Goal: Information Seeking & Learning: Learn about a topic

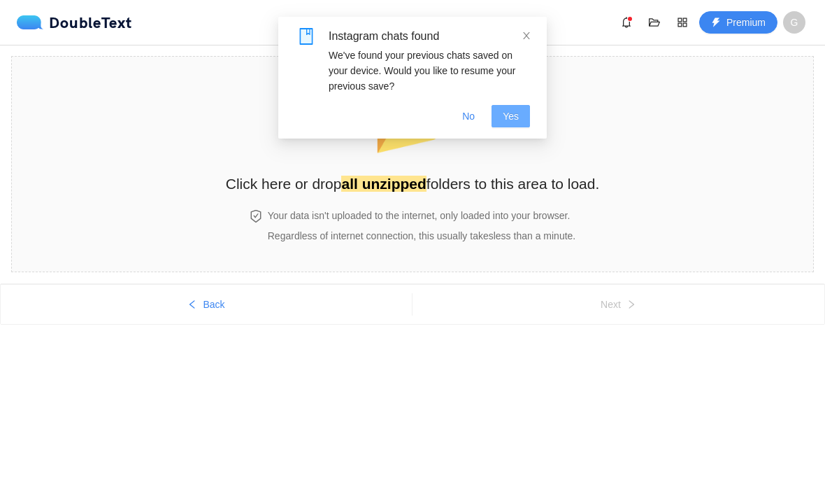
click at [520, 113] on button "Yes" at bounding box center [511, 116] width 38 height 22
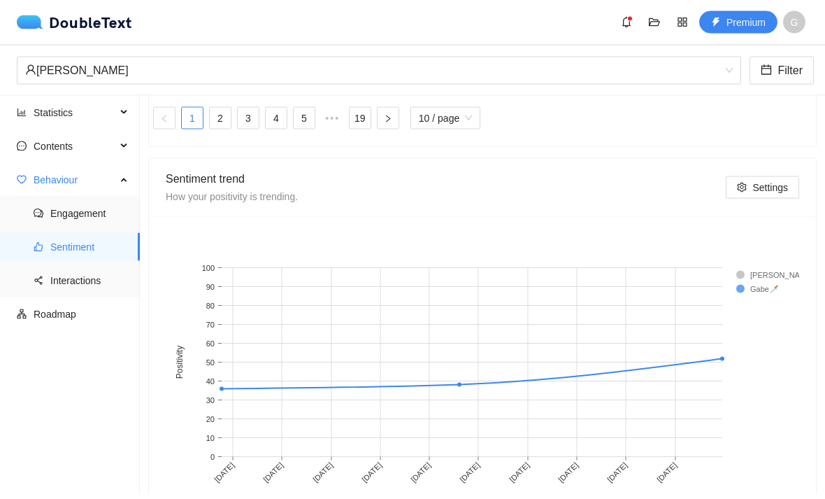
scroll to position [39, 0]
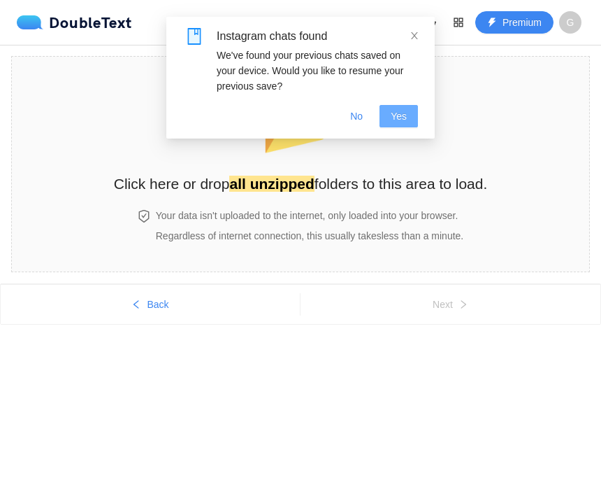
click at [408, 116] on button "Yes" at bounding box center [399, 116] width 38 height 22
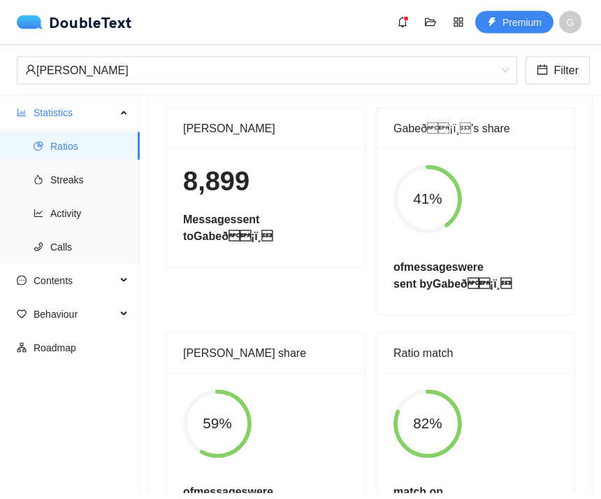
scroll to position [39, 0]
click at [49, 166] on li "Streaks" at bounding box center [70, 180] width 140 height 28
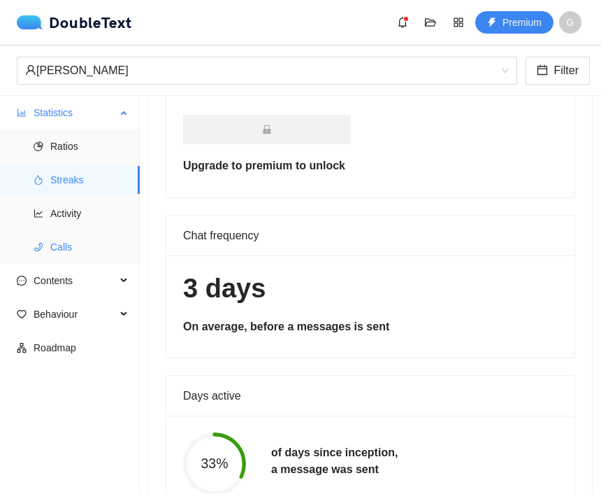
click at [12, 233] on li "Calls" at bounding box center [70, 247] width 140 height 28
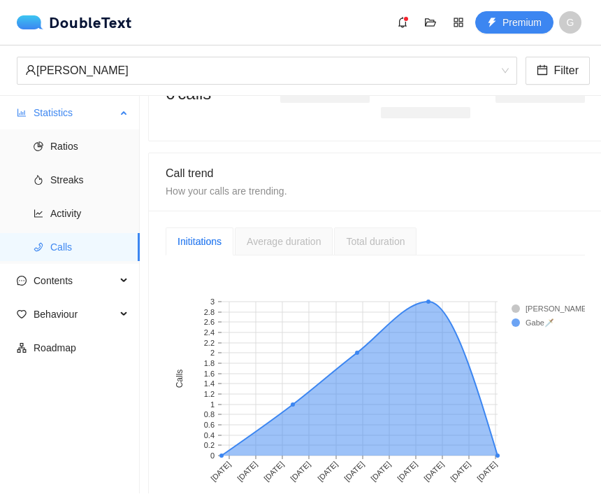
scroll to position [240, 0]
click at [39, 266] on span "Contents" at bounding box center [75, 280] width 83 height 28
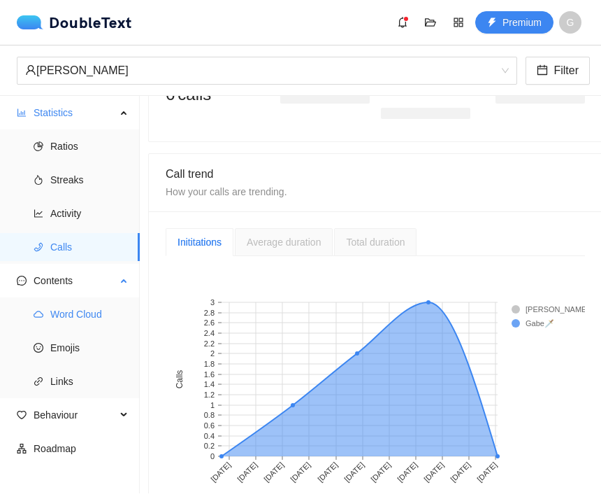
click at [44, 300] on li "Word Cloud" at bounding box center [70, 314] width 140 height 28
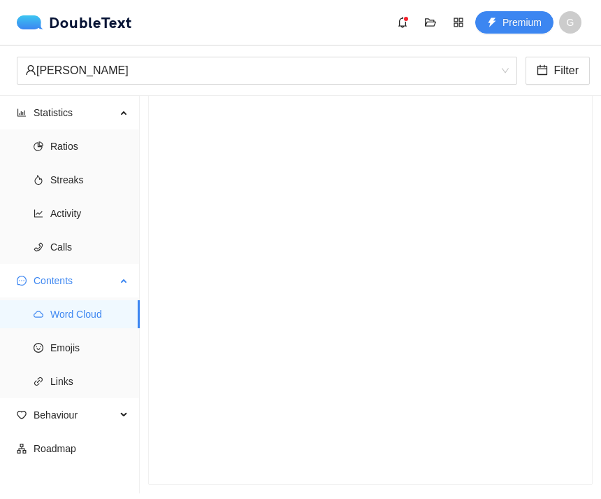
scroll to position [18, 0]
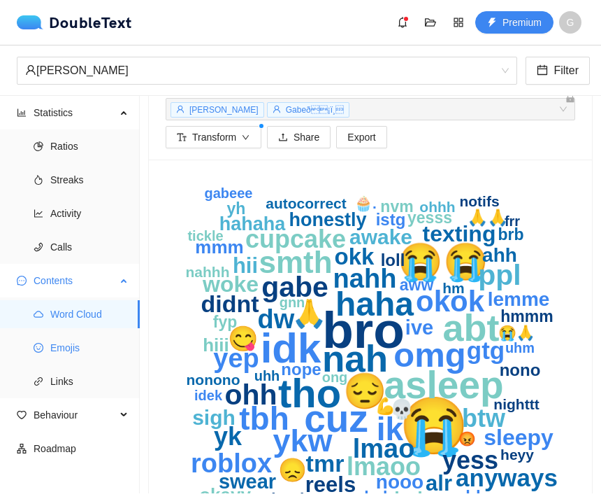
click at [34, 343] on icon "smile" at bounding box center [39, 348] width 10 height 10
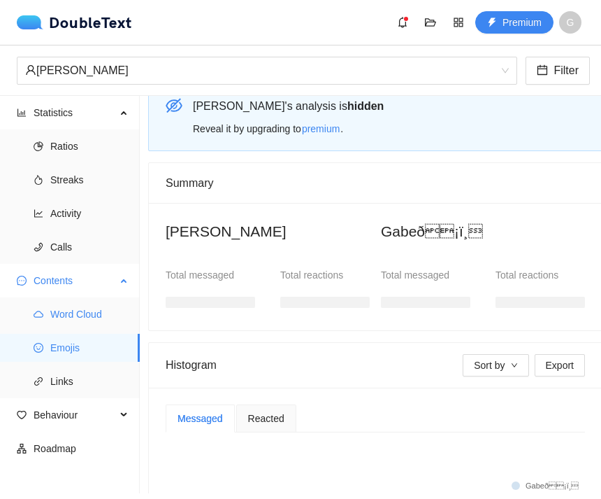
click at [36, 300] on li "Word Cloud" at bounding box center [70, 314] width 140 height 28
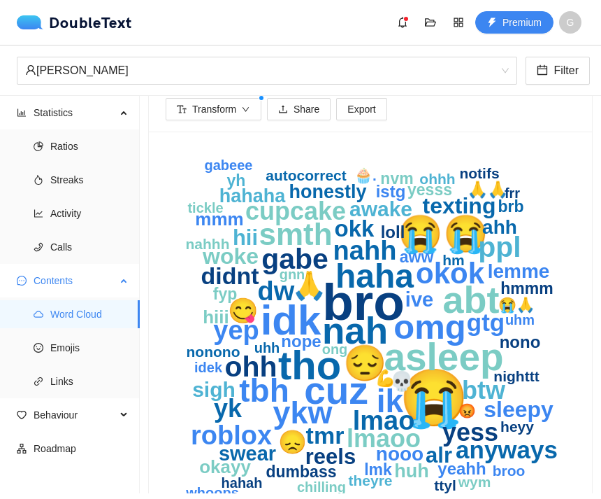
scroll to position [39, 0]
click at [52, 334] on span "Emojis" at bounding box center [89, 348] width 78 height 28
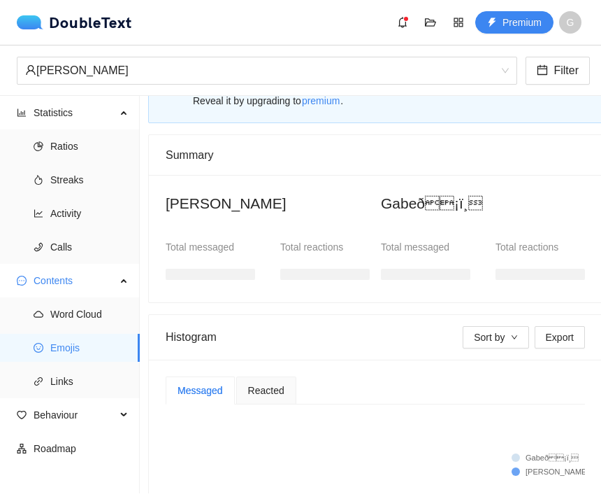
click at [264, 385] on span "Reacted" at bounding box center [266, 390] width 36 height 10
click at [267, 385] on span "Reacted" at bounding box center [266, 390] width 36 height 10
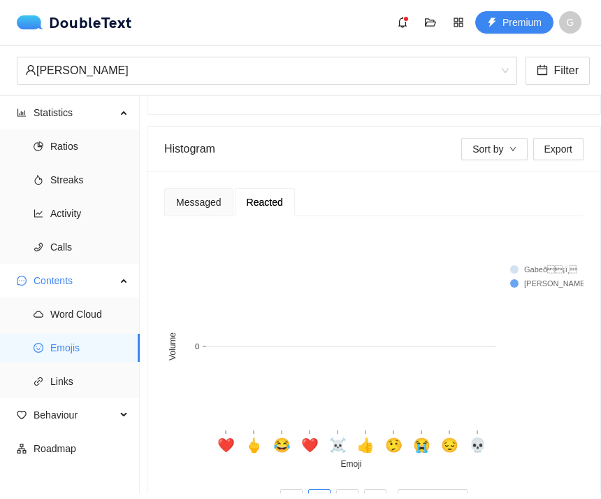
scroll to position [234, 10]
click at [341, 490] on link "2" at bounding box center [347, 500] width 21 height 21
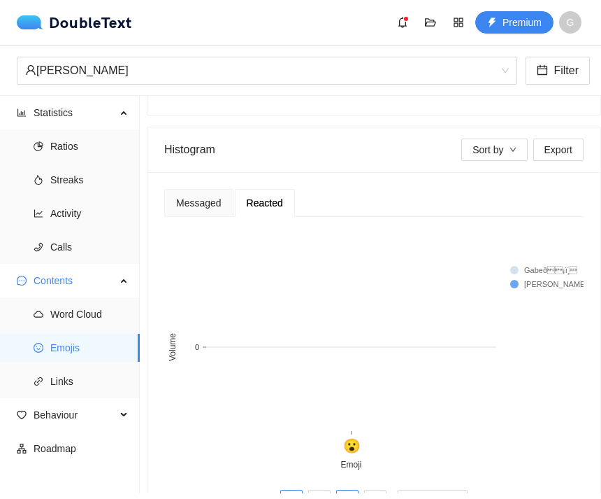
click at [288, 490] on button "button" at bounding box center [291, 501] width 22 height 22
click at [364, 490] on button "button" at bounding box center [375, 501] width 22 height 22
click at [292, 490] on button "button" at bounding box center [291, 501] width 22 height 22
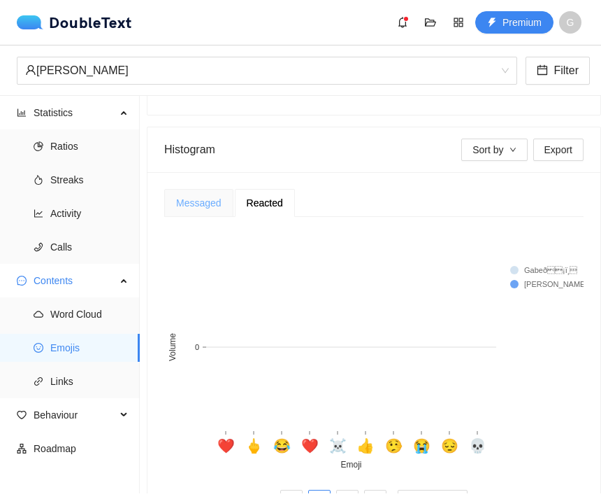
click at [226, 189] on div "Messaged" at bounding box center [198, 203] width 69 height 28
click at [185, 195] on div "Messaged" at bounding box center [198, 202] width 45 height 15
click at [289, 490] on link "2" at bounding box center [291, 500] width 21 height 21
click at [311, 490] on link "3" at bounding box center [319, 500] width 21 height 21
click at [337, 490] on link "4" at bounding box center [347, 500] width 21 height 21
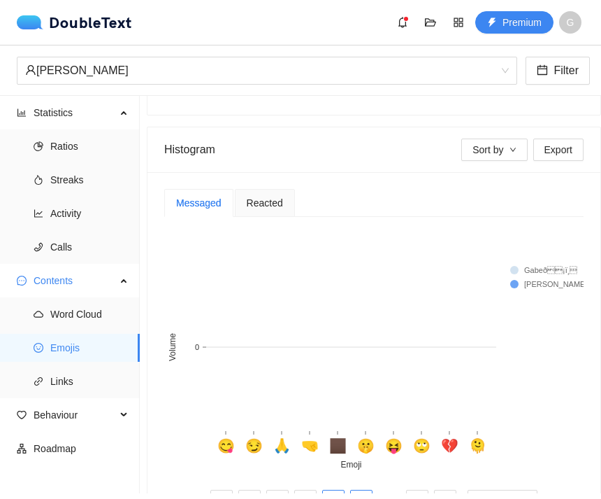
click at [357, 490] on link "5" at bounding box center [361, 500] width 21 height 21
click at [359, 490] on link "6" at bounding box center [361, 500] width 21 height 21
click at [357, 490] on li "7" at bounding box center [361, 501] width 22 height 22
click at [362, 490] on link "8" at bounding box center [361, 500] width 21 height 21
click at [359, 490] on link "9" at bounding box center [361, 500] width 21 height 21
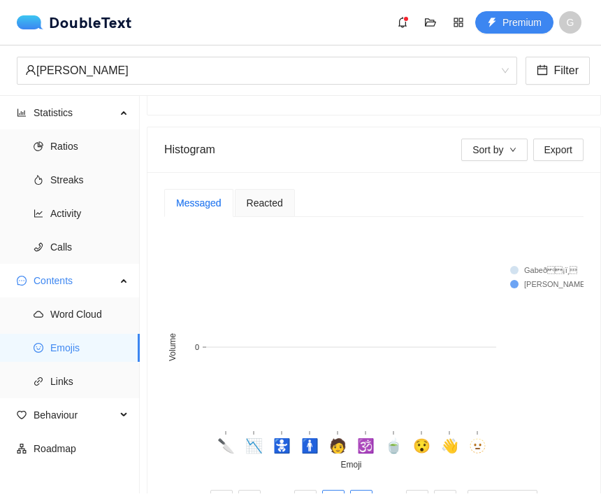
click at [355, 490] on link "10" at bounding box center [361, 500] width 21 height 21
click at [353, 490] on link "11" at bounding box center [361, 500] width 21 height 21
click at [353, 490] on link "12" at bounding box center [361, 500] width 21 height 21
click at [348, 490] on link "12" at bounding box center [347, 500] width 21 height 21
click at [365, 490] on link "13" at bounding box center [375, 500] width 21 height 21
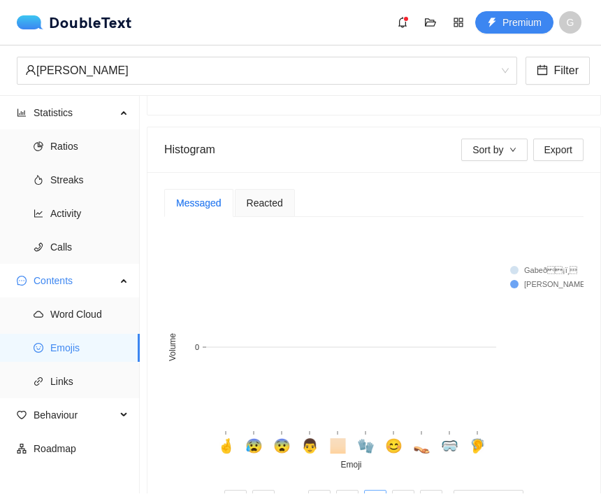
click at [374, 490] on link "13" at bounding box center [375, 500] width 21 height 21
click at [365, 490] on link "13" at bounding box center [375, 500] width 21 height 21
click at [403, 490] on link "14" at bounding box center [403, 500] width 21 height 21
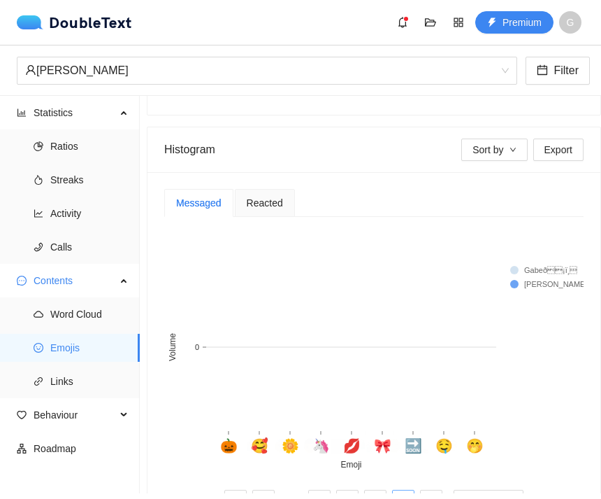
click at [396, 490] on link "14" at bounding box center [403, 500] width 21 height 21
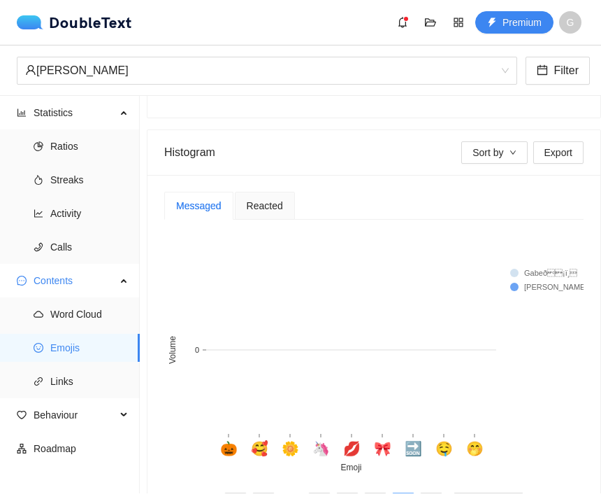
scroll to position [231, 10]
click at [50, 367] on li "Links" at bounding box center [70, 381] width 140 height 28
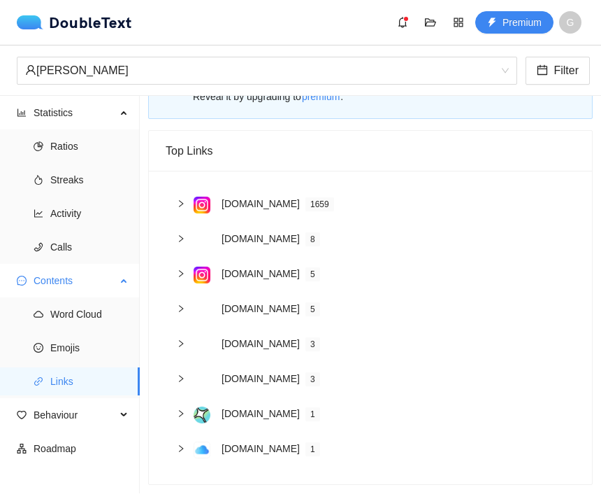
scroll to position [6, 0]
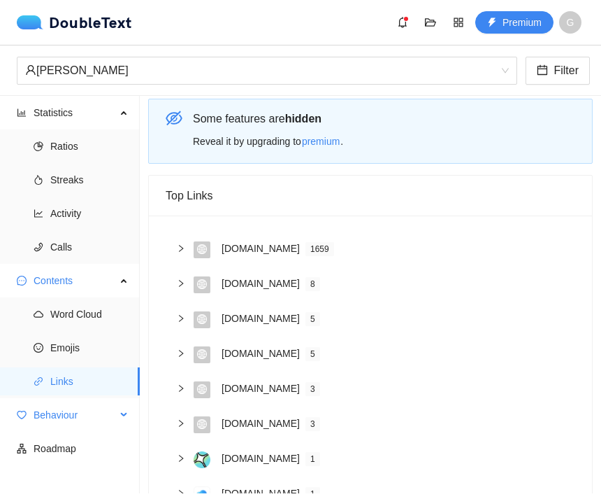
click at [59, 401] on span "Behaviour" at bounding box center [75, 415] width 83 height 28
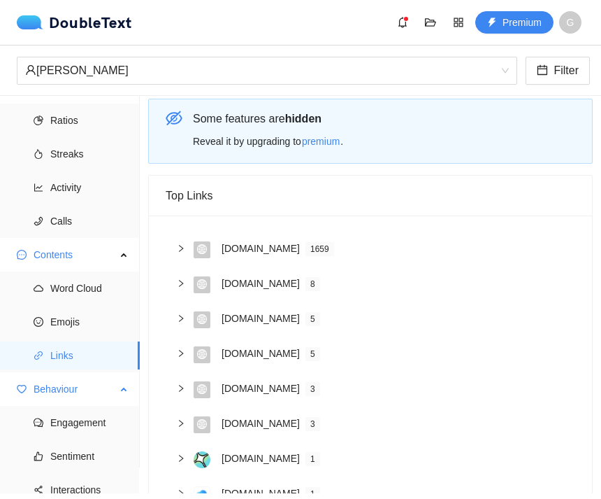
scroll to position [25, 0]
click at [62, 409] on span "Engagement" at bounding box center [89, 423] width 78 height 28
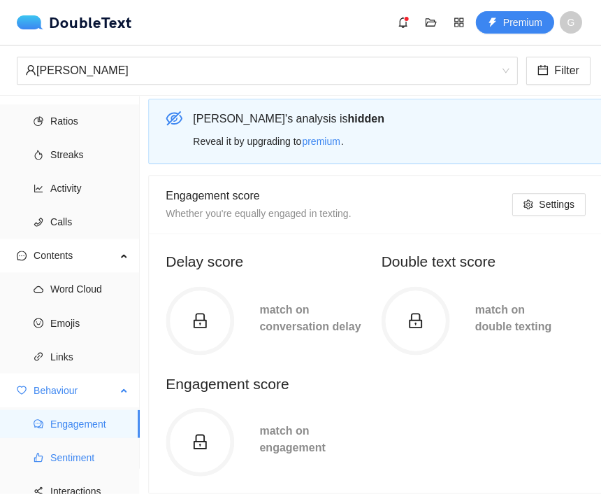
click at [62, 443] on span "Sentiment" at bounding box center [89, 457] width 78 height 28
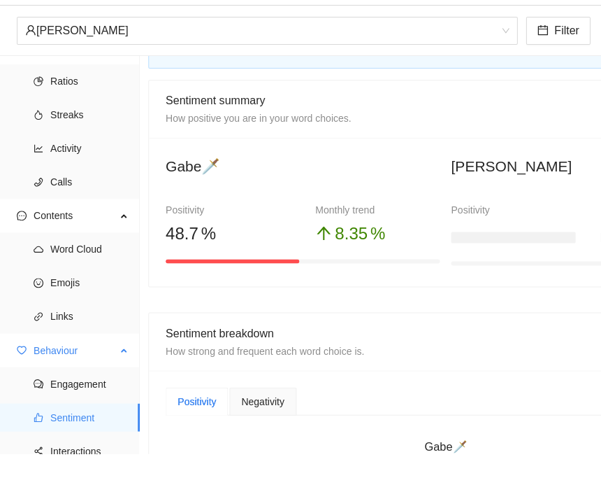
scroll to position [62, 0]
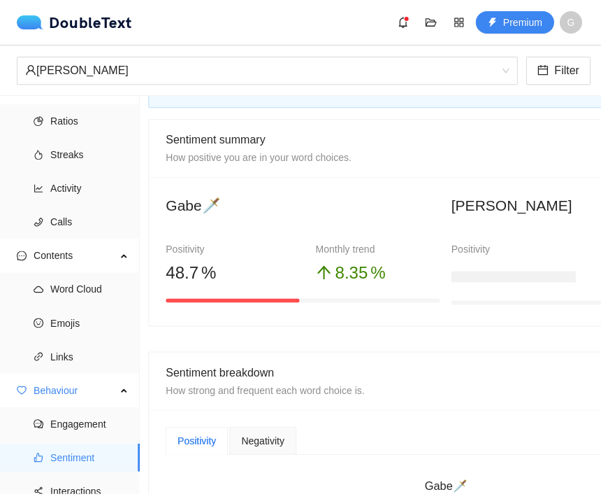
click at [239, 426] on div "Negativity" at bounding box center [262, 440] width 66 height 28
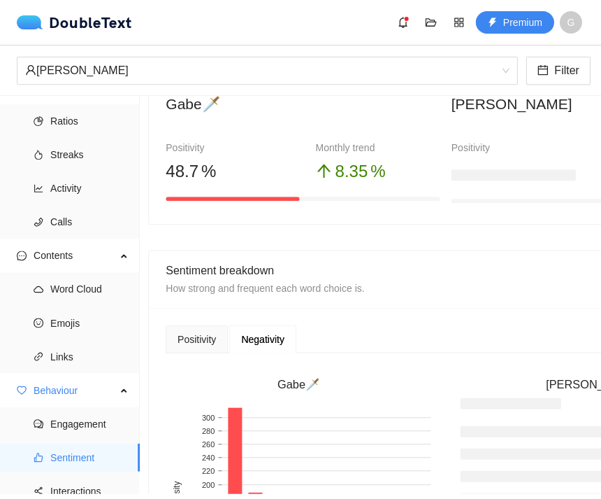
scroll to position [163, 0]
click at [192, 331] on div "Positivity" at bounding box center [197, 338] width 38 height 15
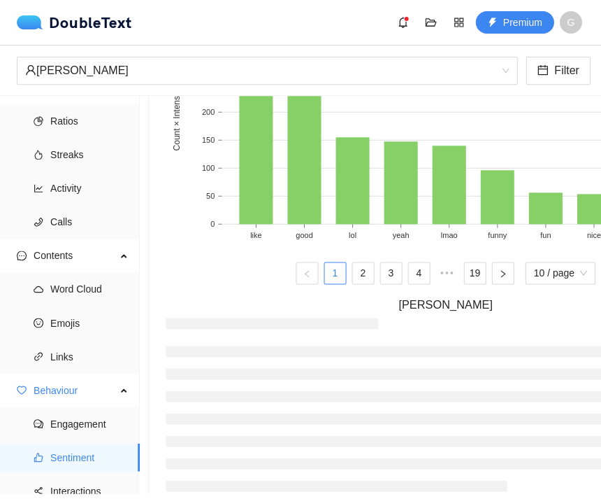
scroll to position [557, 0]
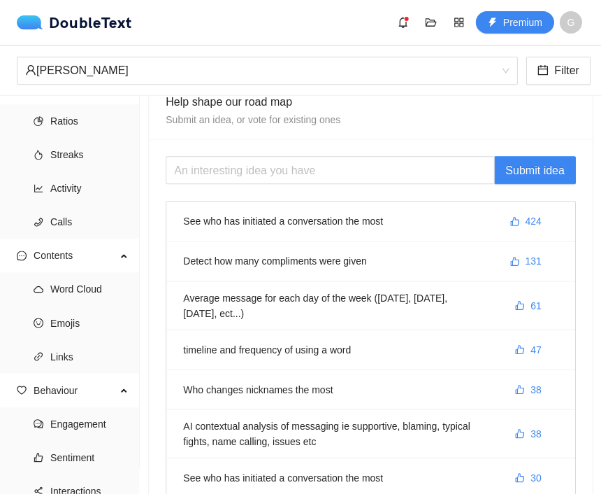
scroll to position [24, 0]
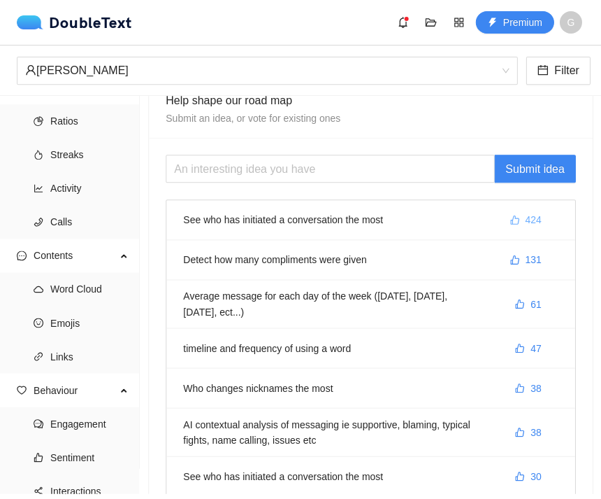
click at [535, 212] on span "424" at bounding box center [533, 219] width 16 height 15
click at [525, 212] on span "425" at bounding box center [533, 219] width 16 height 15
click at [455, 200] on li "See who has initiated a conversation the most 424" at bounding box center [370, 220] width 408 height 40
click at [531, 212] on span "424" at bounding box center [533, 219] width 16 height 15
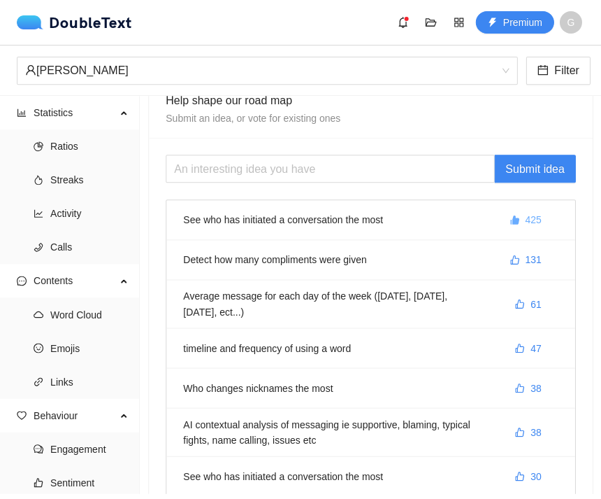
scroll to position [0, 0]
